Goal: Transaction & Acquisition: Purchase product/service

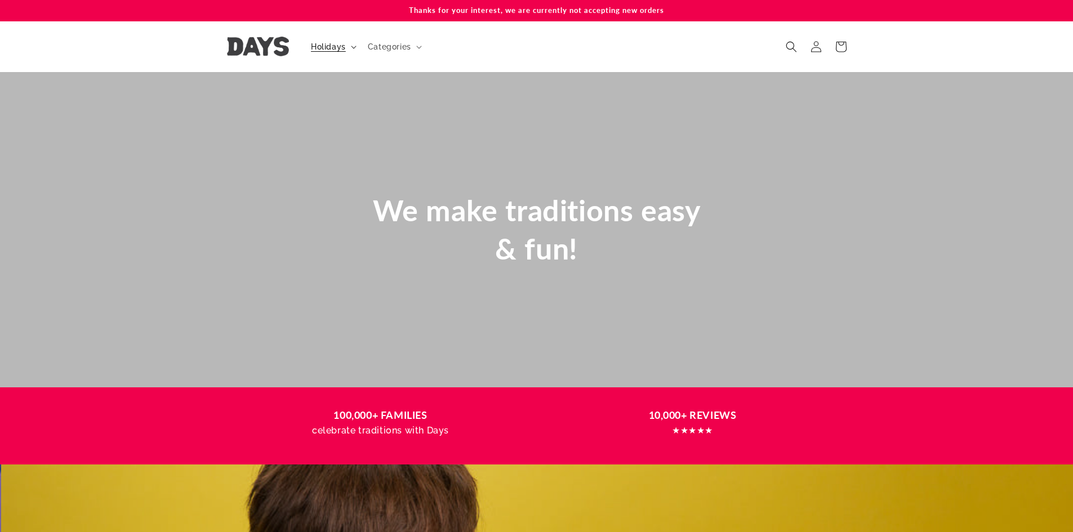
scroll to position [0, 1073]
click at [313, 46] on span "Holidays" at bounding box center [328, 47] width 35 height 10
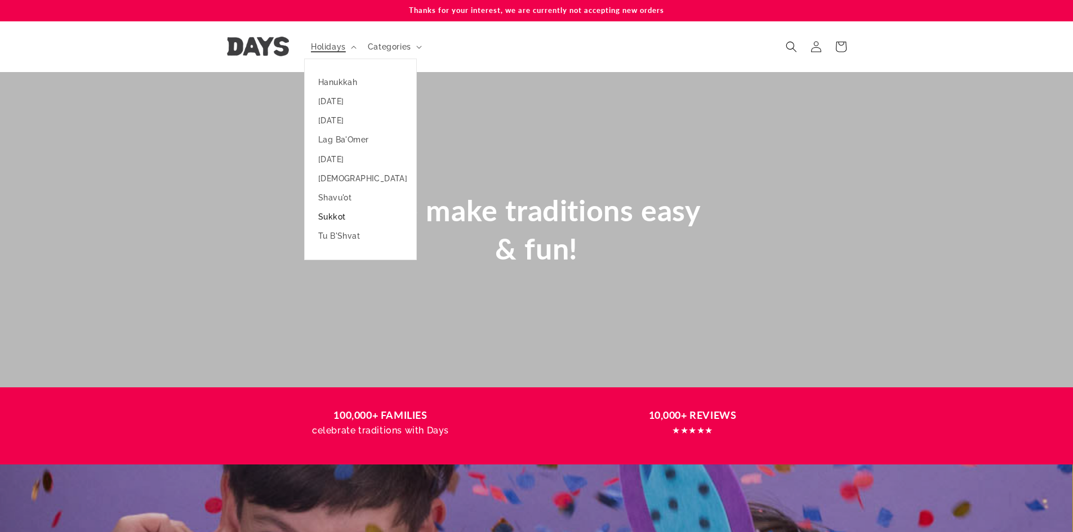
scroll to position [0, 0]
click at [327, 221] on link "Sukkot" at bounding box center [361, 216] width 112 height 19
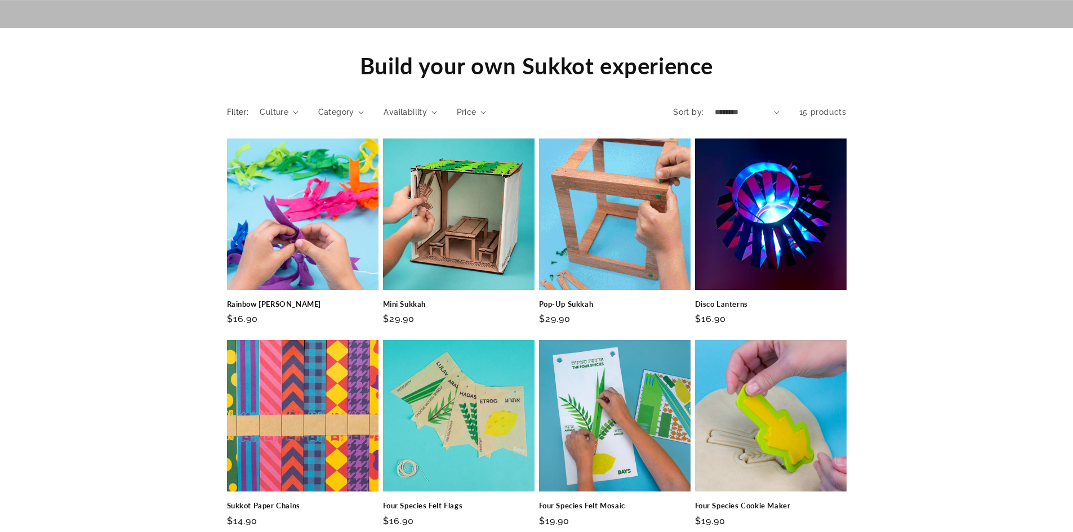
scroll to position [1032, 0]
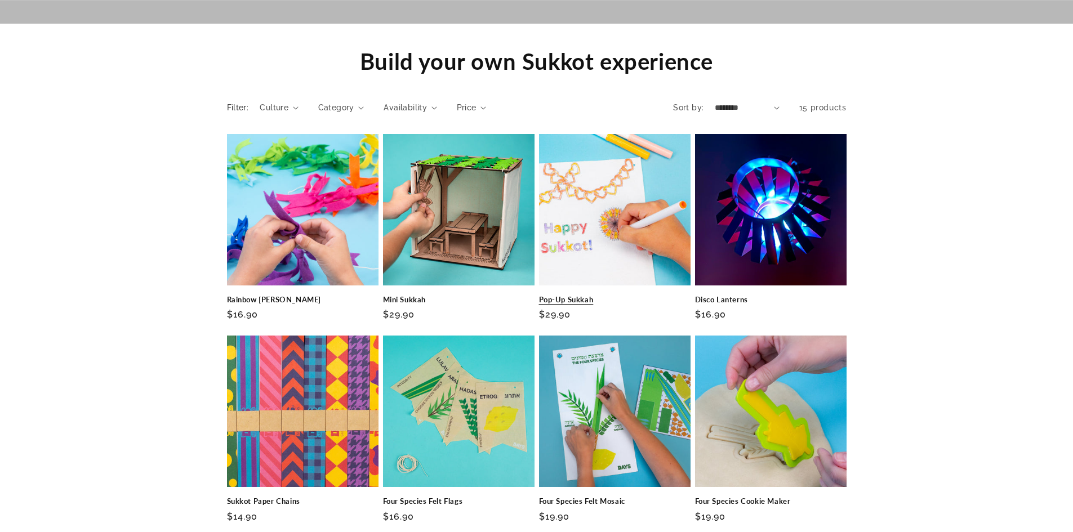
click at [584, 295] on link "Pop-Up Sukkah" at bounding box center [615, 300] width 152 height 10
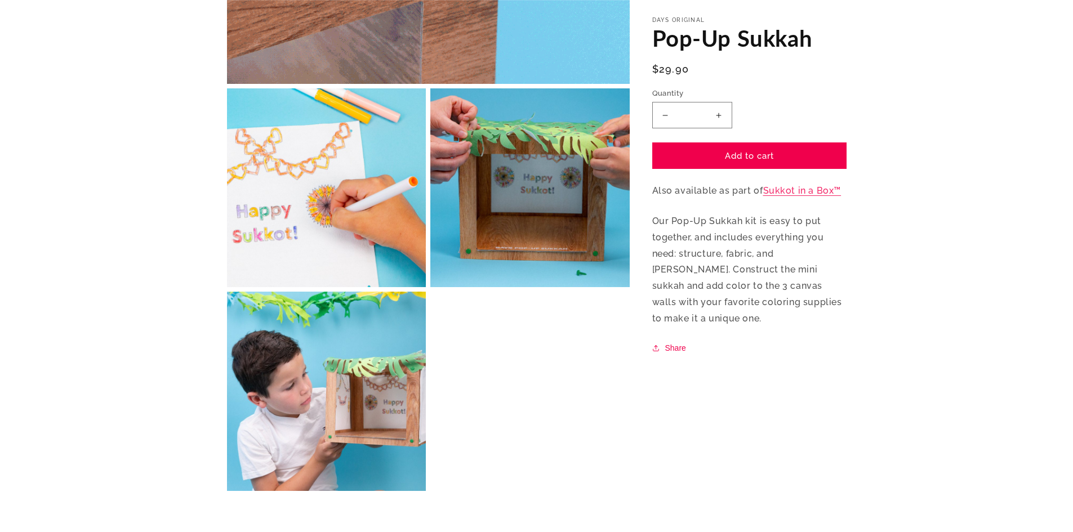
scroll to position [10, 0]
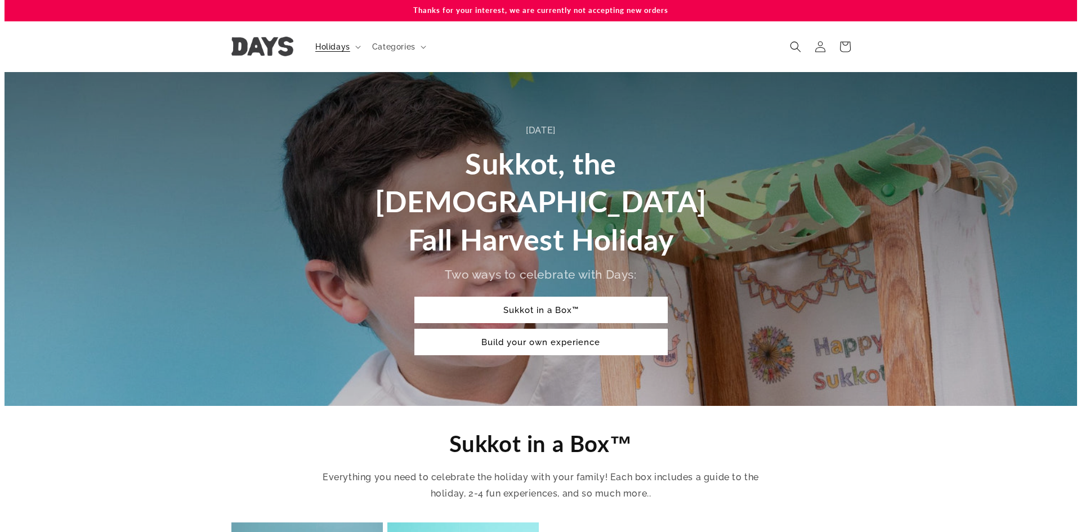
scroll to position [1032, 0]
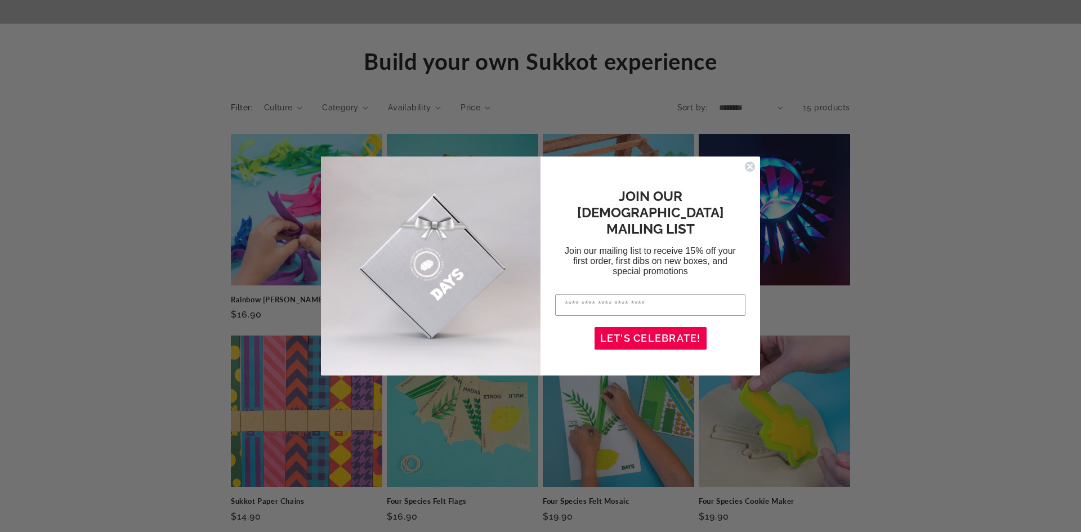
click at [752, 170] on circle "Close dialog" at bounding box center [750, 166] width 11 height 11
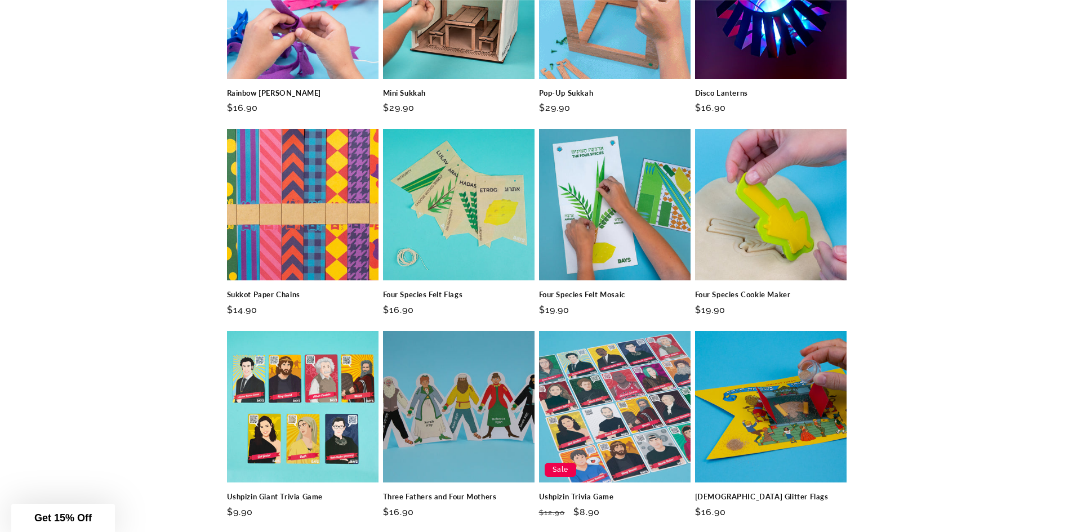
scroll to position [1445, 0]
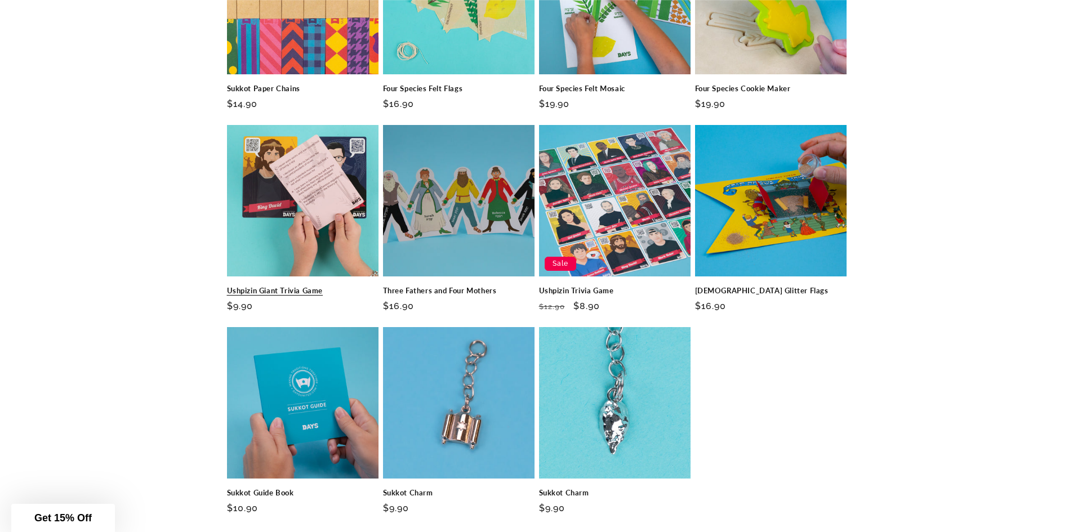
click at [275, 286] on link "Ushpizin Giant Trivia Game" at bounding box center [303, 291] width 152 height 10
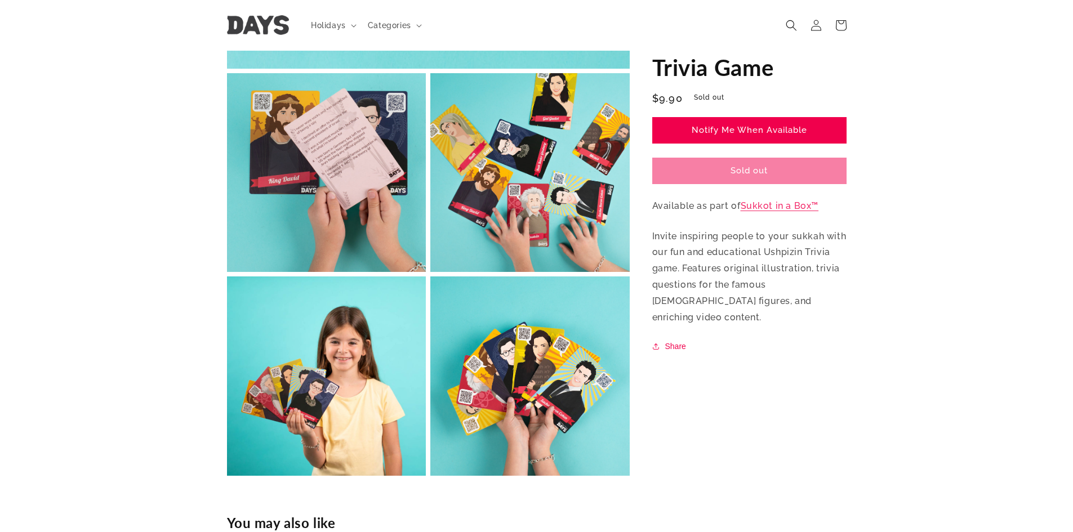
scroll to position [10, 0]
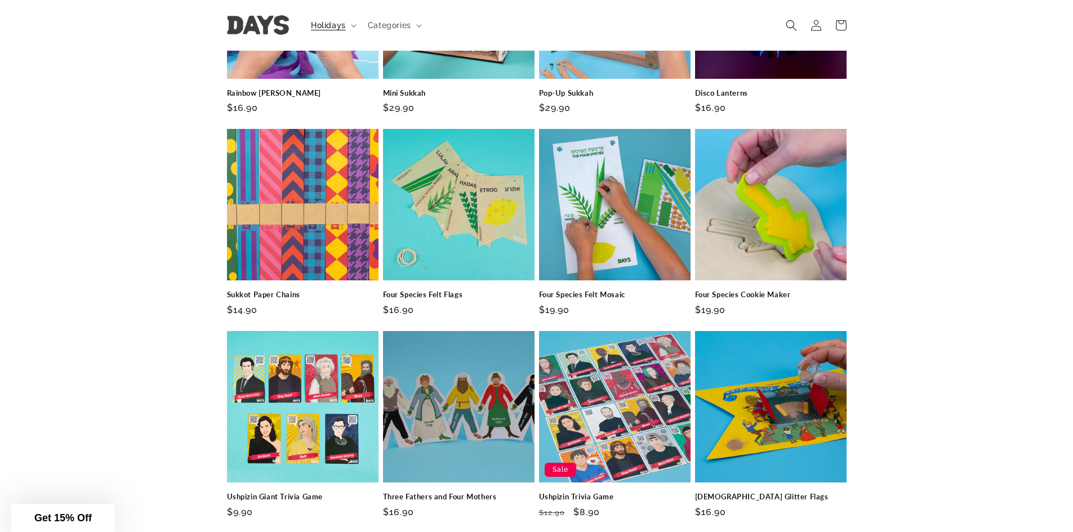
scroll to position [1445, 0]
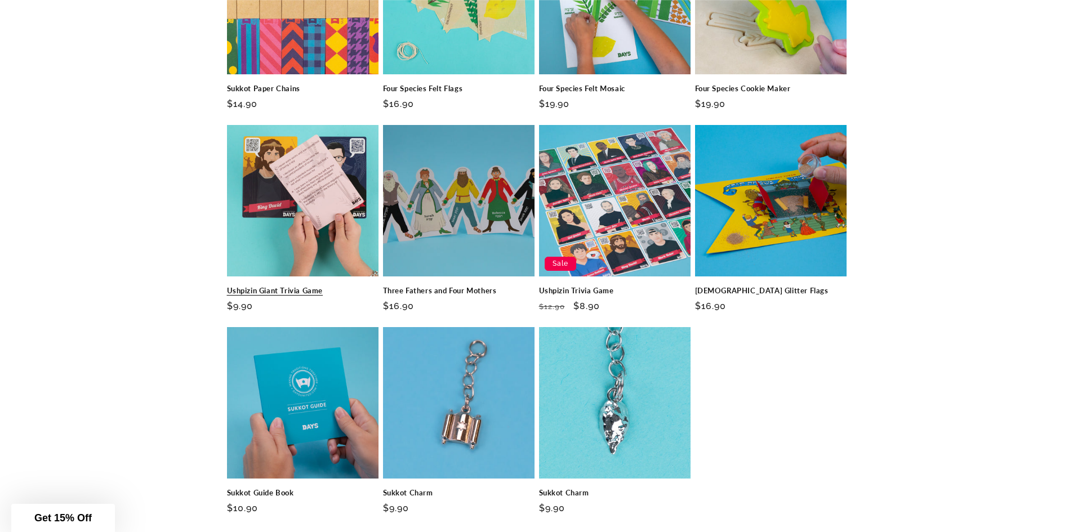
click at [306, 286] on link "Ushpizin Giant Trivia Game" at bounding box center [303, 291] width 152 height 10
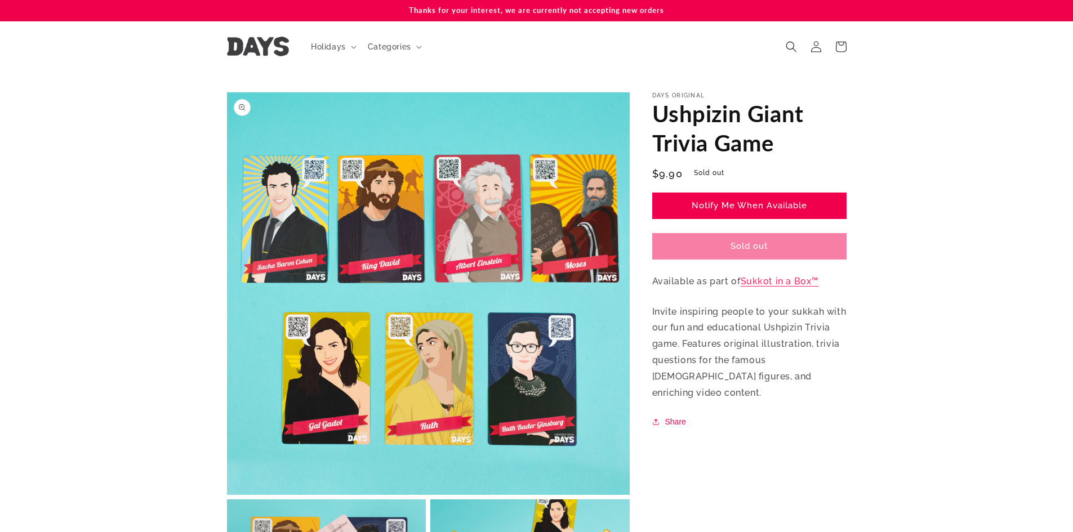
click at [227, 495] on button "Open media 1 in modal" at bounding box center [227, 495] width 0 height 0
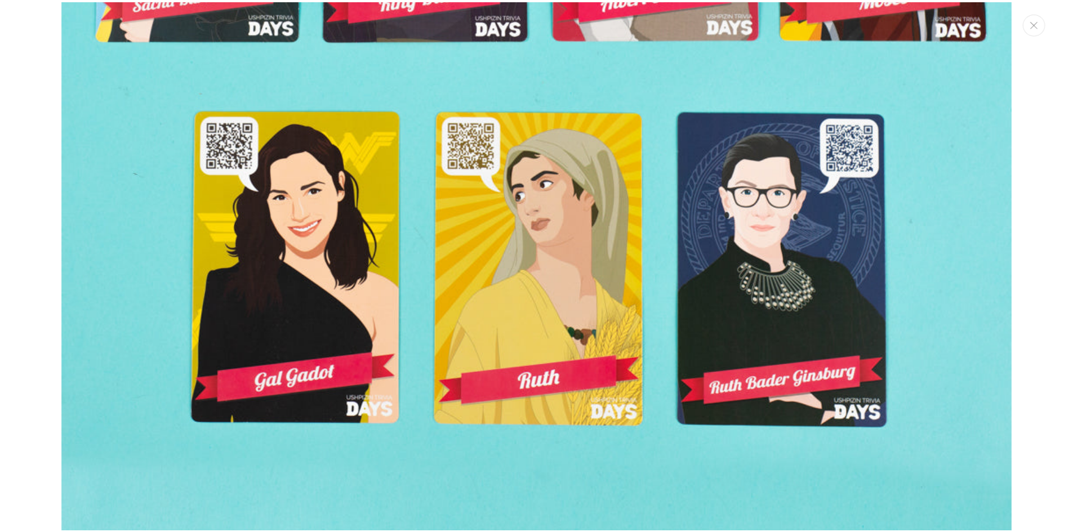
scroll to position [218, 0]
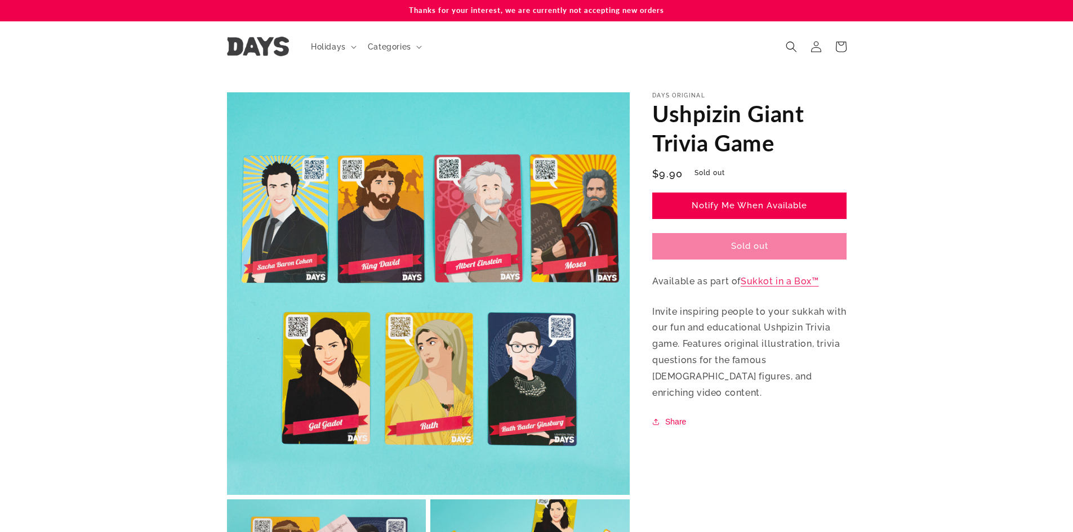
drag, startPoint x: 425, startPoint y: 216, endPoint x: 365, endPoint y: 213, distance: 59.8
click at [227, 495] on button "Open media 1 in modal" at bounding box center [227, 495] width 0 height 0
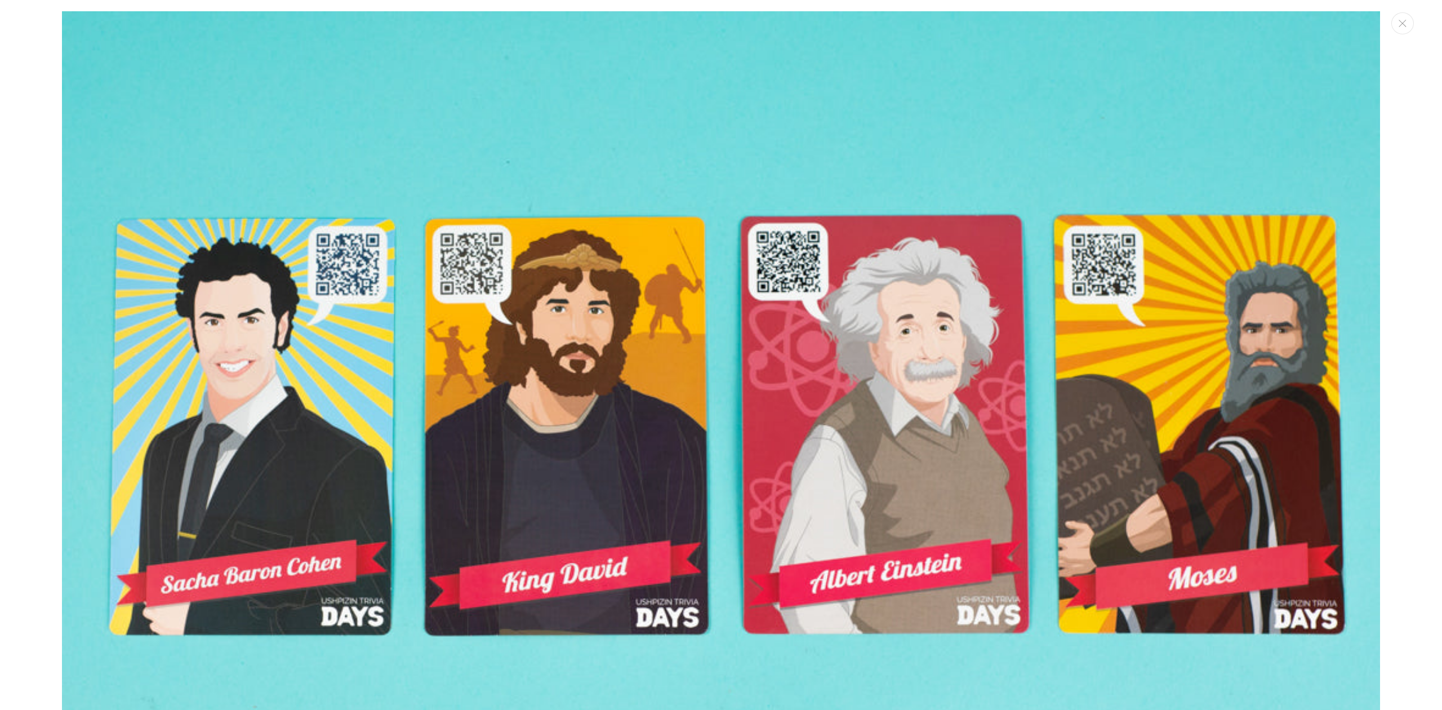
scroll to position [826, 0]
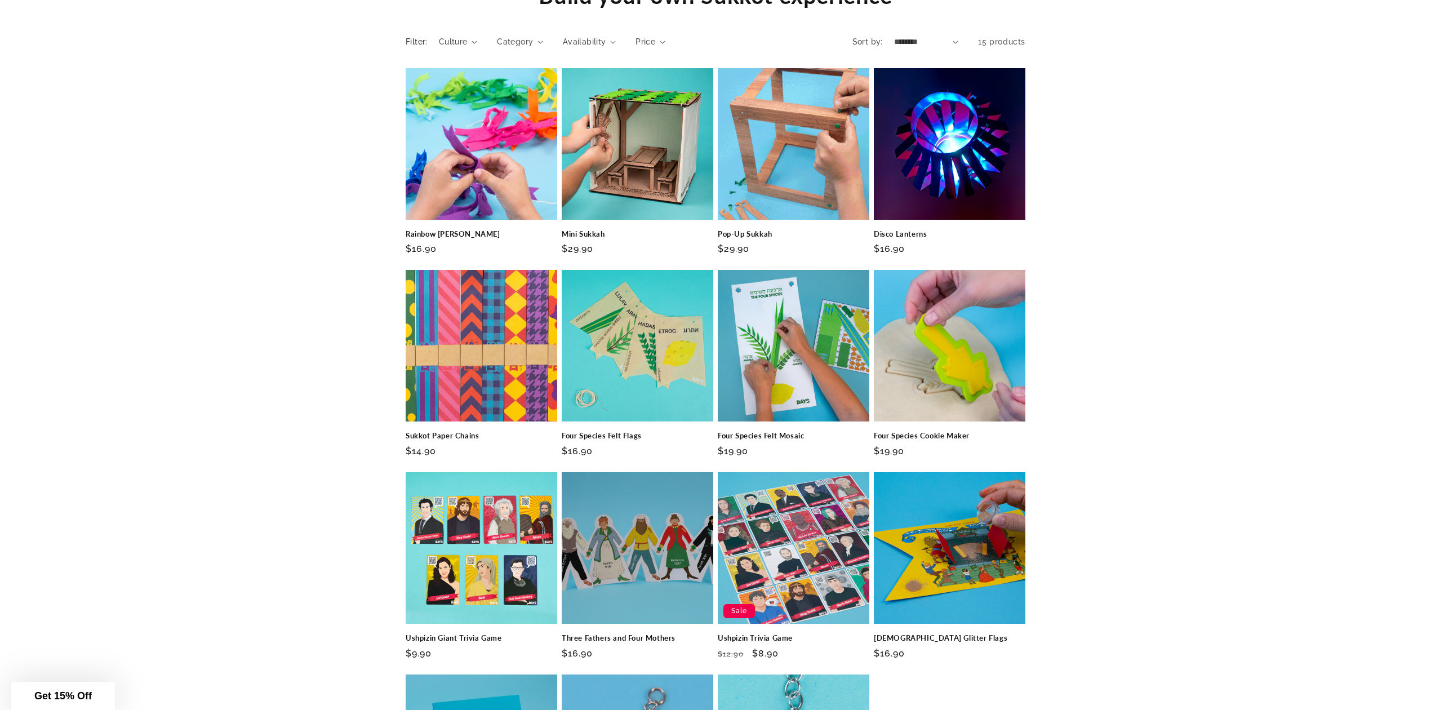
scroll to position [1101, 0]
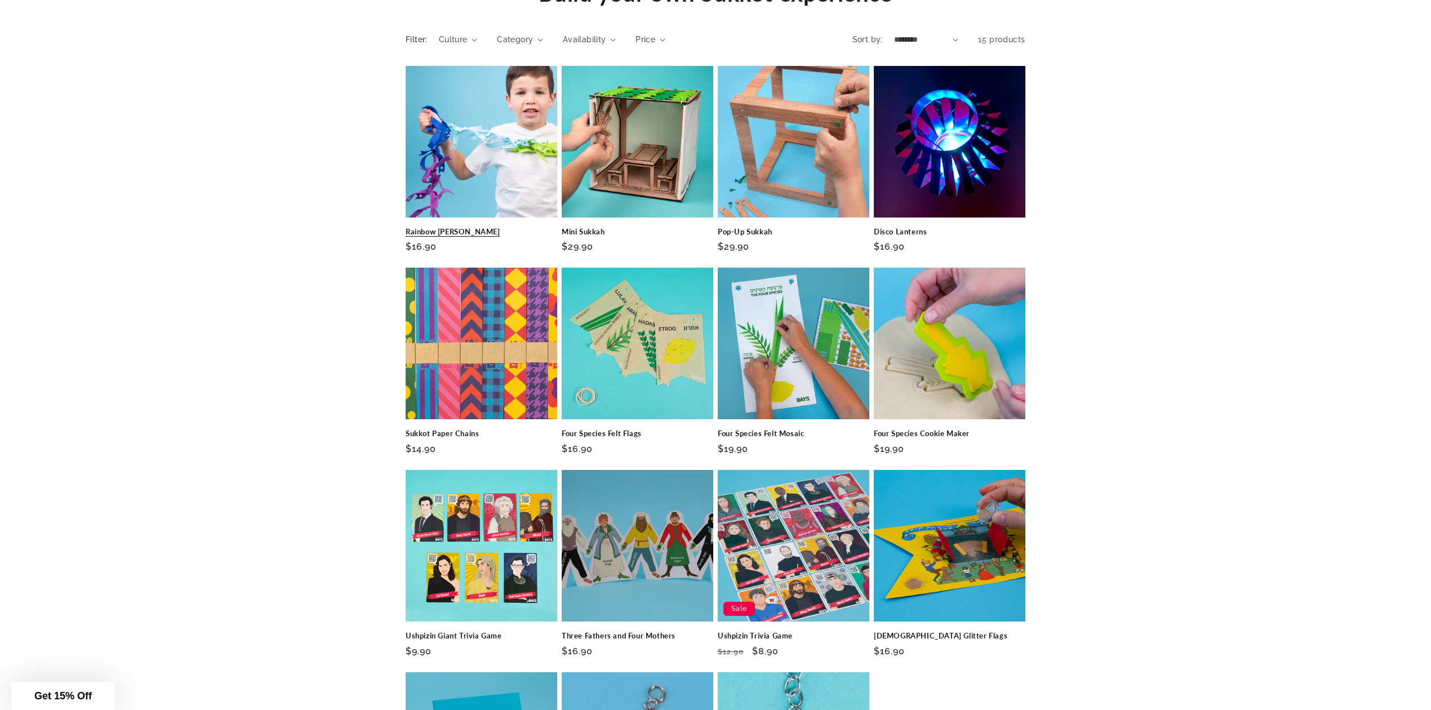
click at [424, 227] on link "Rainbow [PERSON_NAME]" at bounding box center [482, 232] width 152 height 10
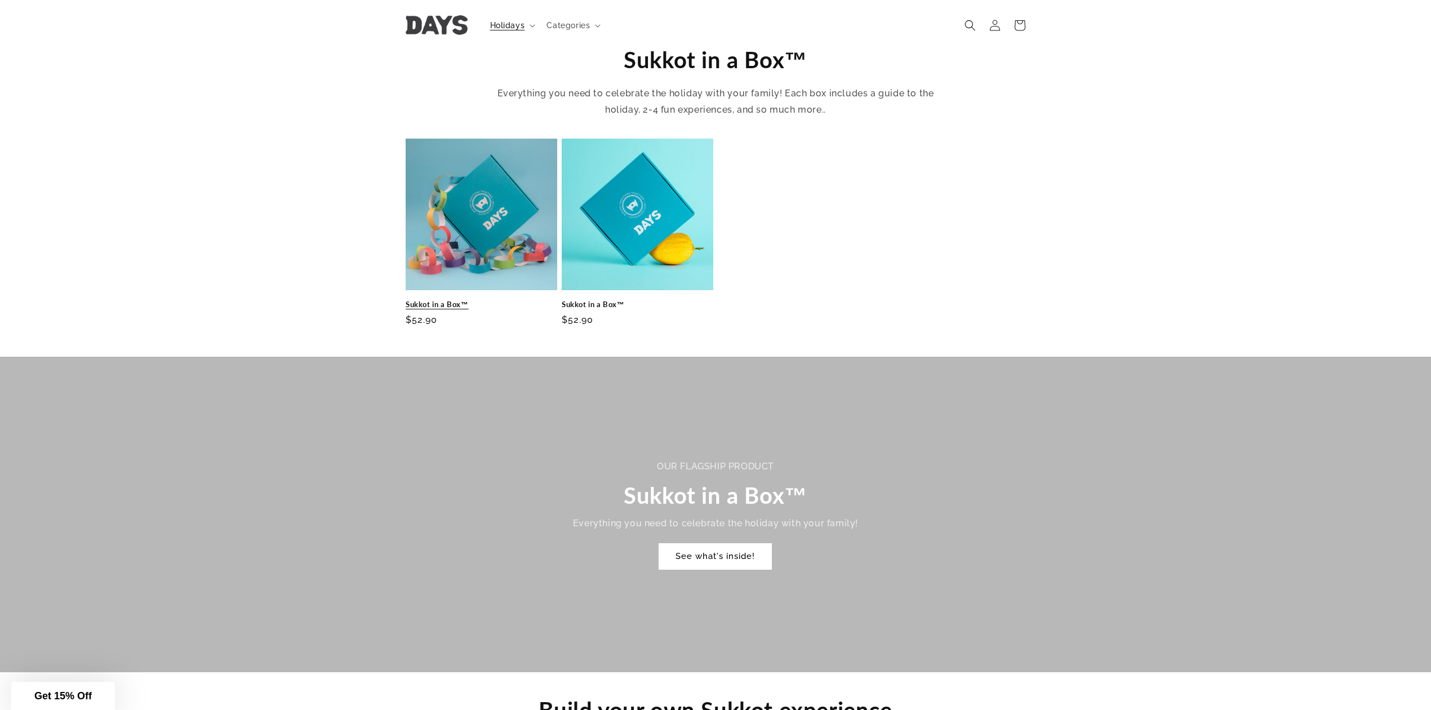
scroll to position [382, 0]
